Goal: Complete application form

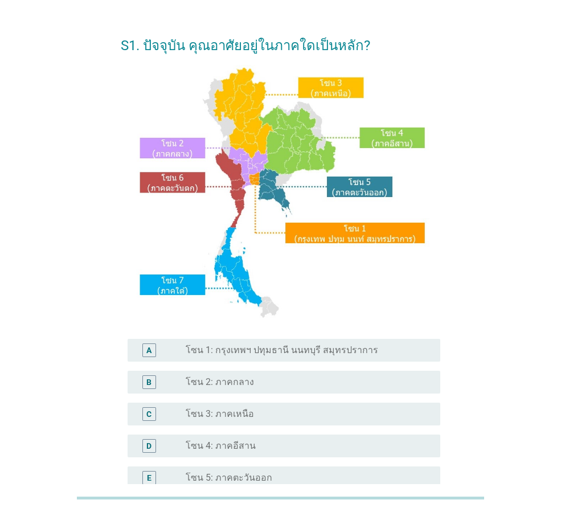
scroll to position [114, 0]
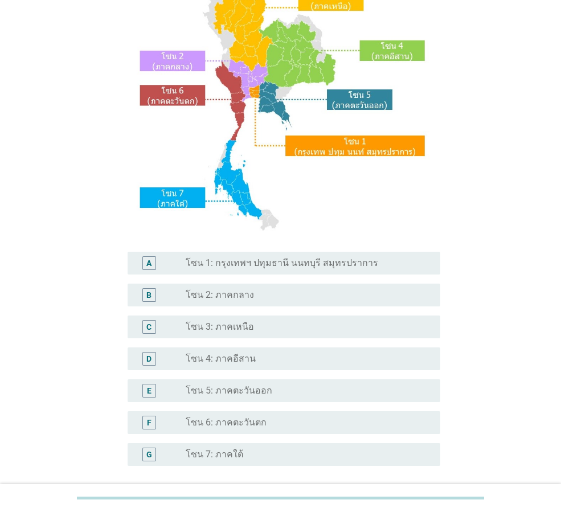
click at [238, 323] on label "โซน 3: ภาคเหนือ" at bounding box center [220, 326] width 68 height 11
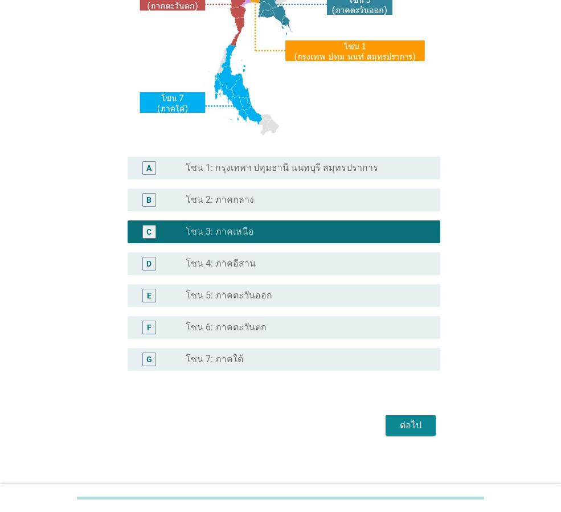
scroll to position [214, 0]
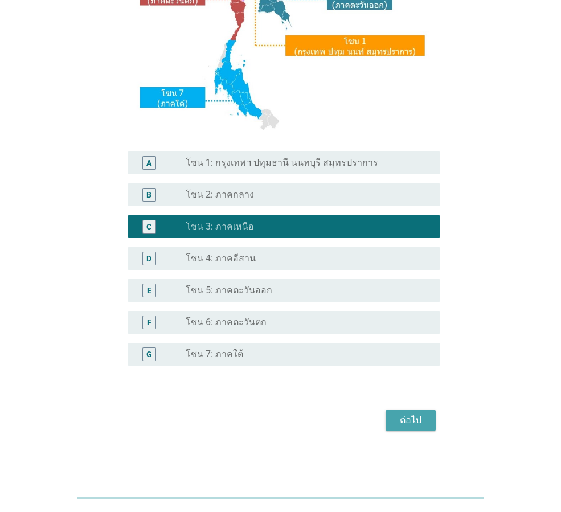
click at [401, 421] on div "ต่อไป" at bounding box center [411, 421] width 32 height 14
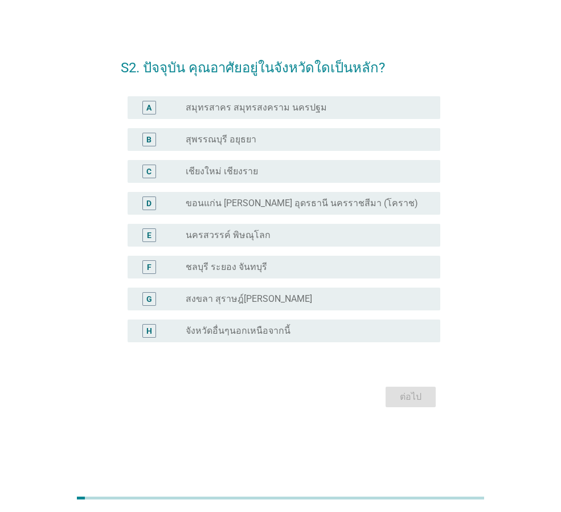
scroll to position [0, 0]
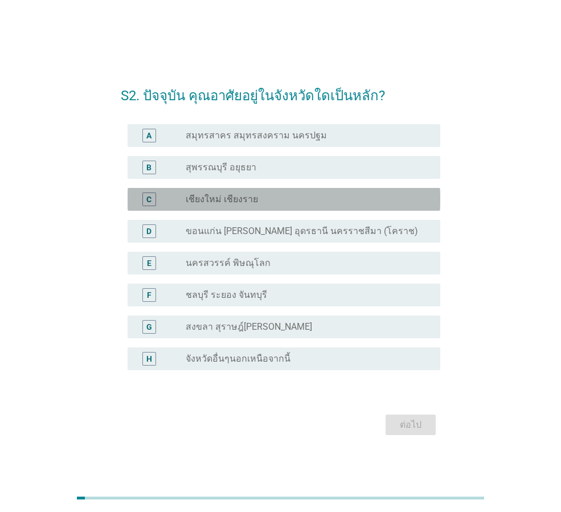
click at [269, 201] on div "radio_button_unchecked เชียงใหม่ เชียงราย" at bounding box center [304, 199] width 237 height 11
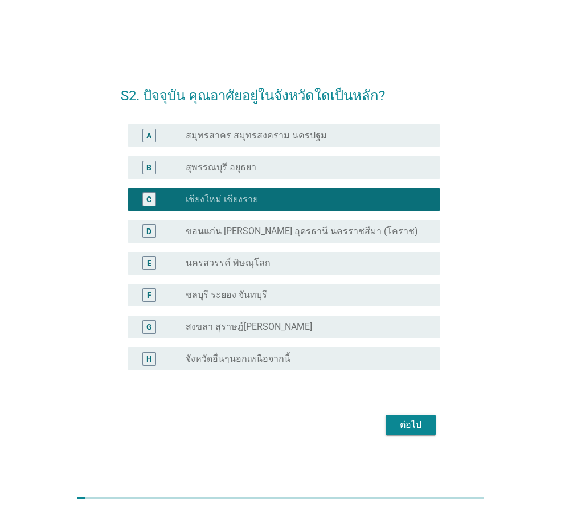
click at [425, 421] on div "ต่อไป" at bounding box center [411, 425] width 32 height 14
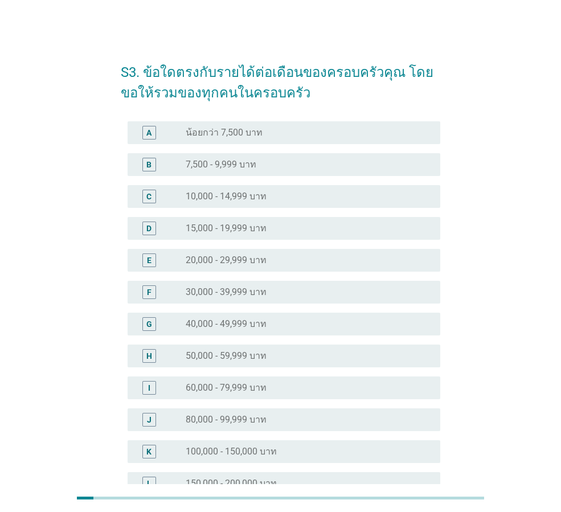
click at [260, 329] on label "40,000 - 49,999 บาท" at bounding box center [226, 324] width 81 height 11
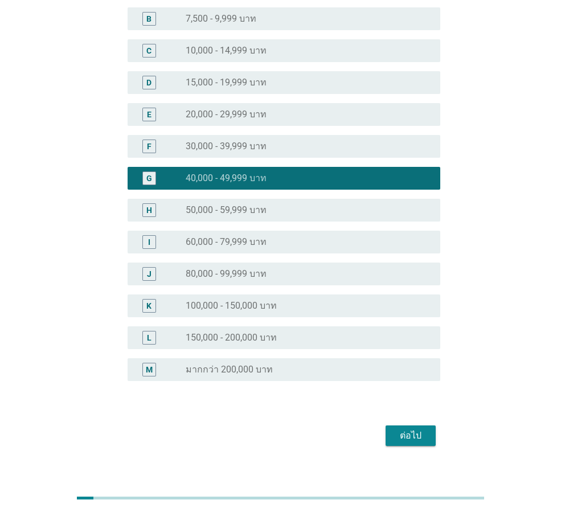
scroll to position [161, 0]
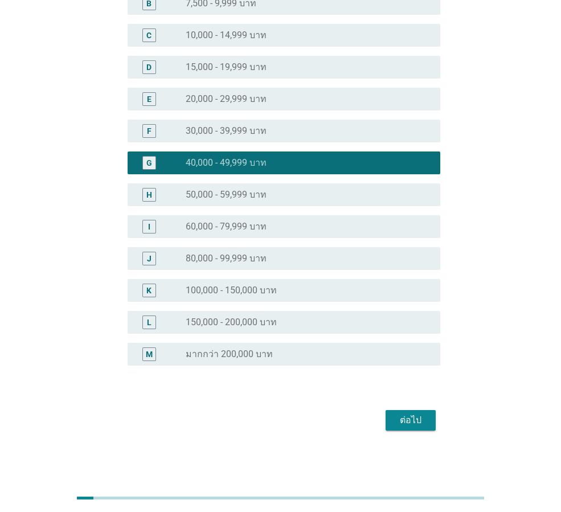
click at [398, 416] on div "ต่อไป" at bounding box center [411, 421] width 32 height 14
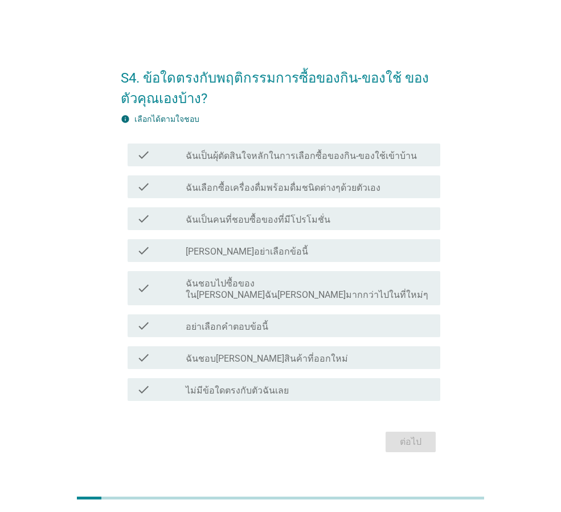
click at [282, 162] on label "ฉันเป็นผุ้ตัดสินใจหลักในการเลือกซื้อของกิน-ของใช้เข้าบ้าน" at bounding box center [301, 155] width 231 height 11
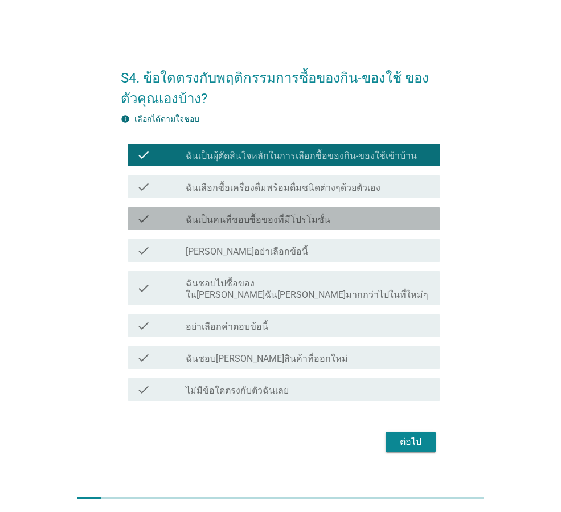
click at [338, 225] on div "check_box_outline_blank ฉันเป็นคนที่ชอบซื้อของที่มีโปรโมชั่น" at bounding box center [309, 219] width 246 height 14
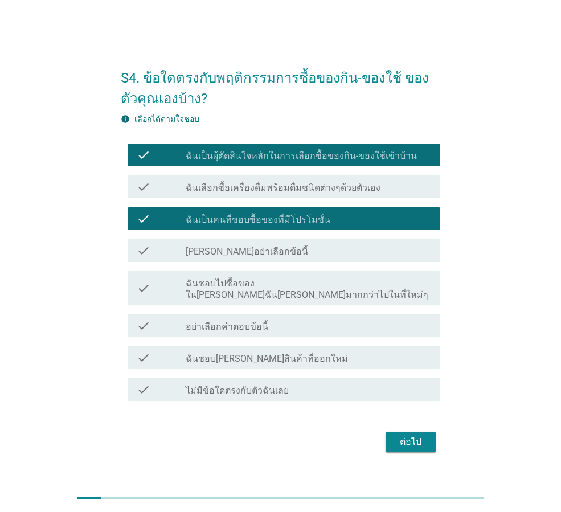
click at [417, 435] on div "ต่อไป" at bounding box center [411, 442] width 32 height 14
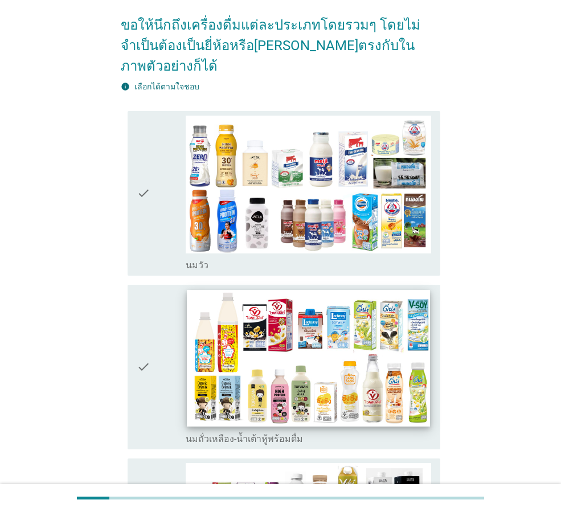
scroll to position [114, 0]
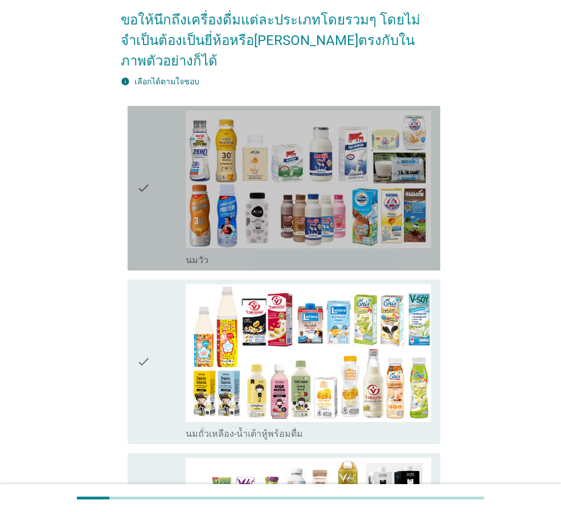
click at [144, 208] on icon "check" at bounding box center [144, 189] width 14 height 156
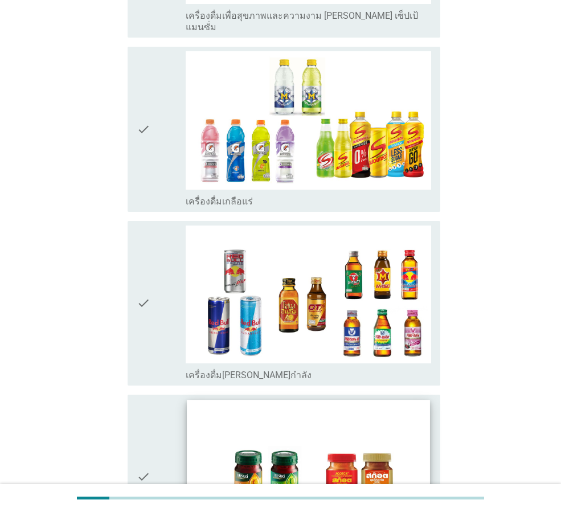
scroll to position [2277, 0]
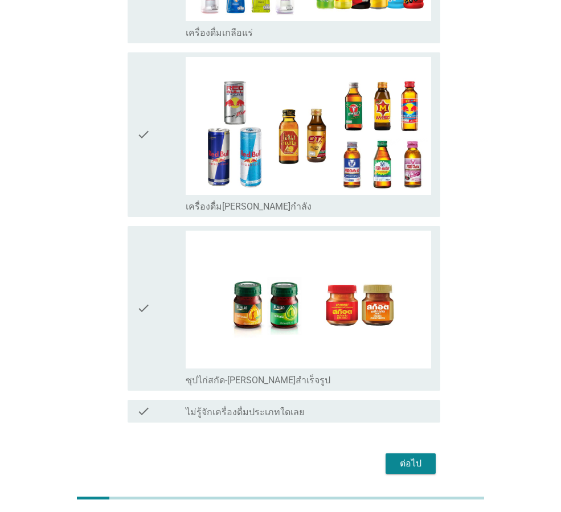
click at [418, 457] on div "ต่อไป" at bounding box center [411, 464] width 32 height 14
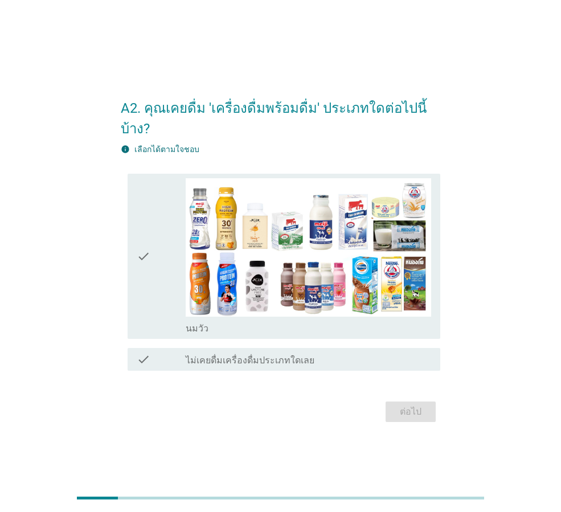
click at [165, 294] on div "check" at bounding box center [161, 256] width 49 height 156
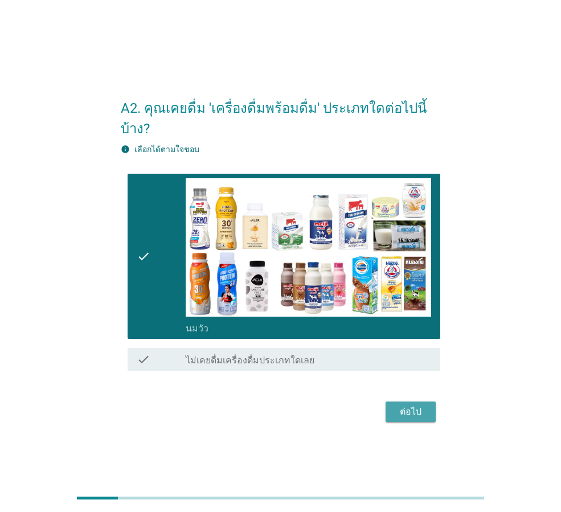
click at [417, 405] on div "ต่อไป" at bounding box center [411, 412] width 32 height 14
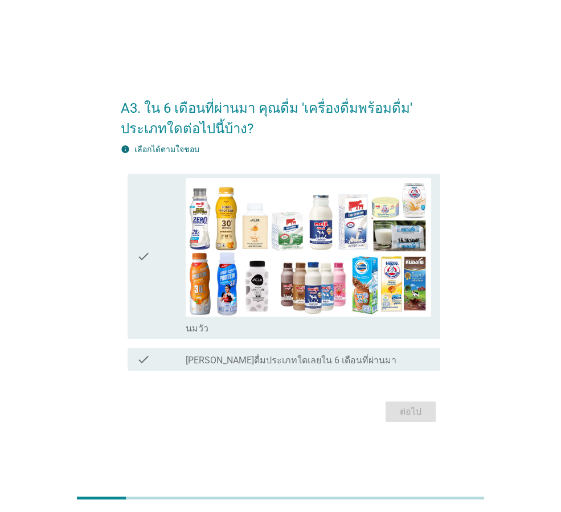
click at [164, 293] on div "check" at bounding box center [161, 256] width 49 height 156
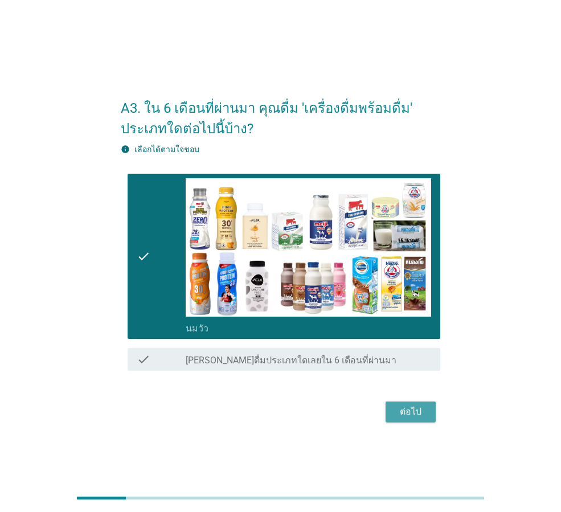
click at [415, 407] on div "ต่อไป" at bounding box center [411, 412] width 32 height 14
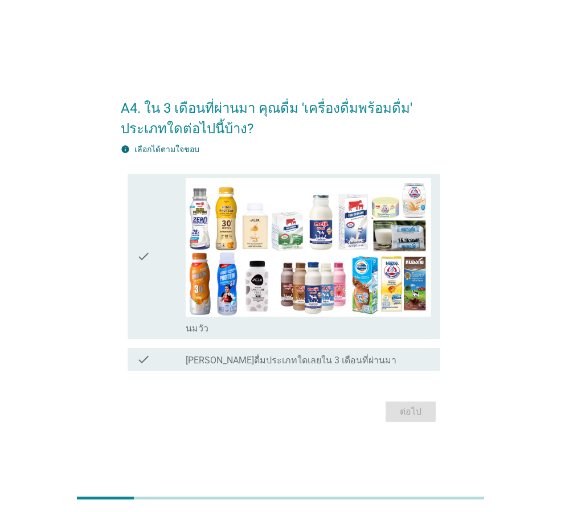
click at [162, 310] on div "check" at bounding box center [161, 256] width 49 height 156
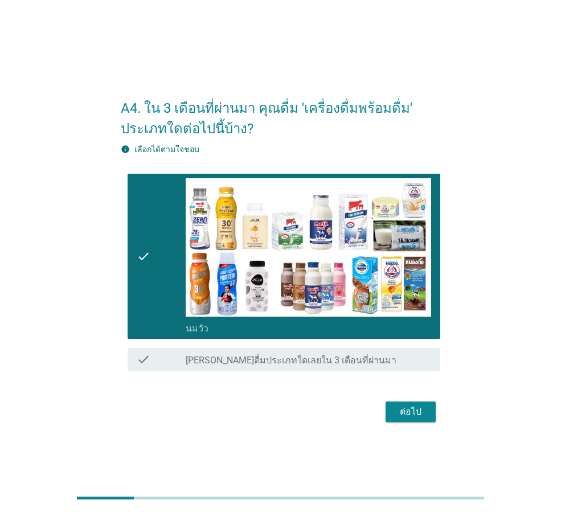
click at [424, 411] on div "ต่อไป" at bounding box center [411, 412] width 32 height 14
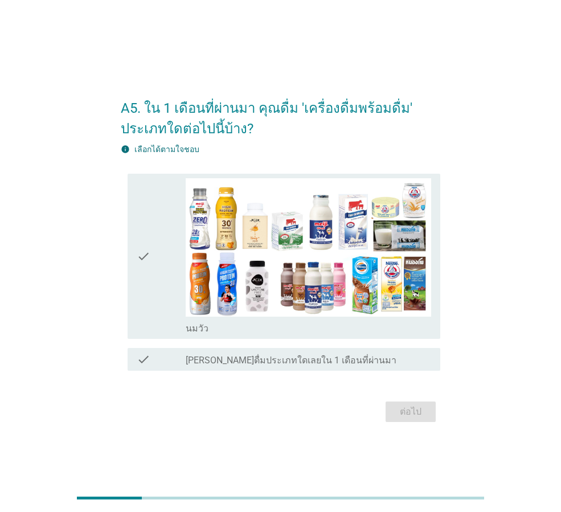
click at [158, 317] on div "check" at bounding box center [161, 256] width 49 height 156
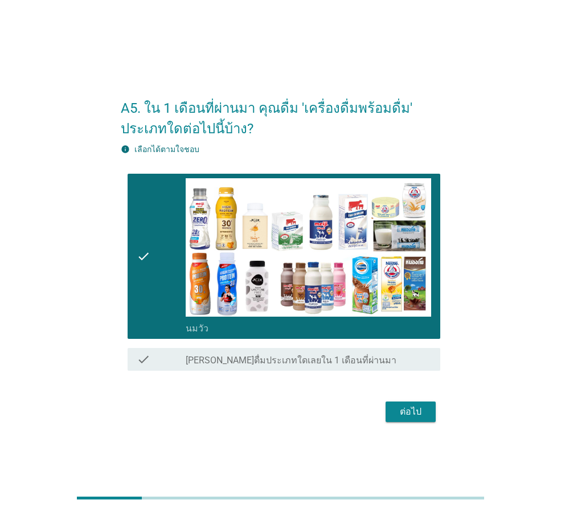
click at [408, 410] on div "ต่อไป" at bounding box center [411, 412] width 32 height 14
